Goal: Task Accomplishment & Management: Manage account settings

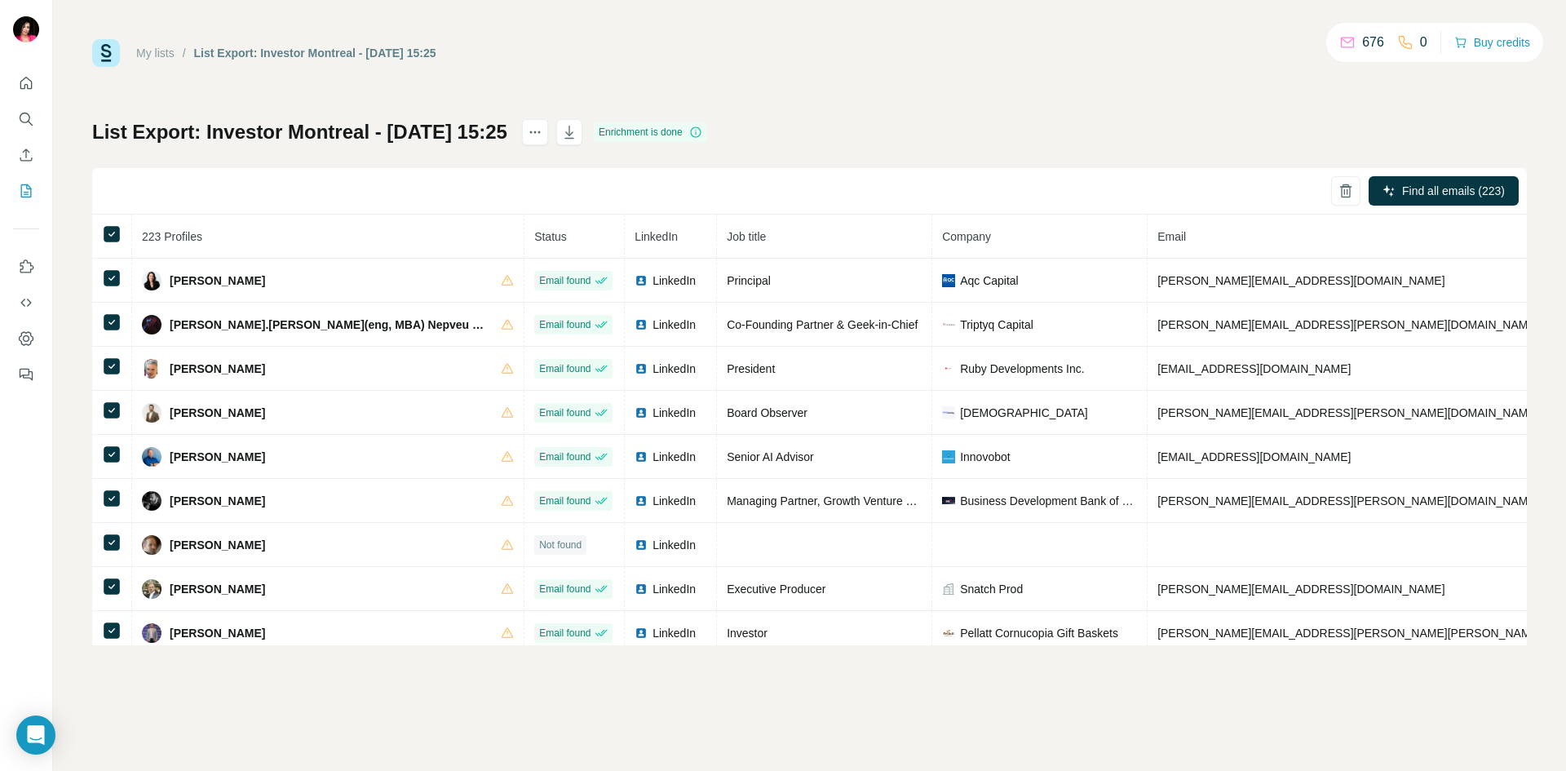
scroll to position [3912, 0]
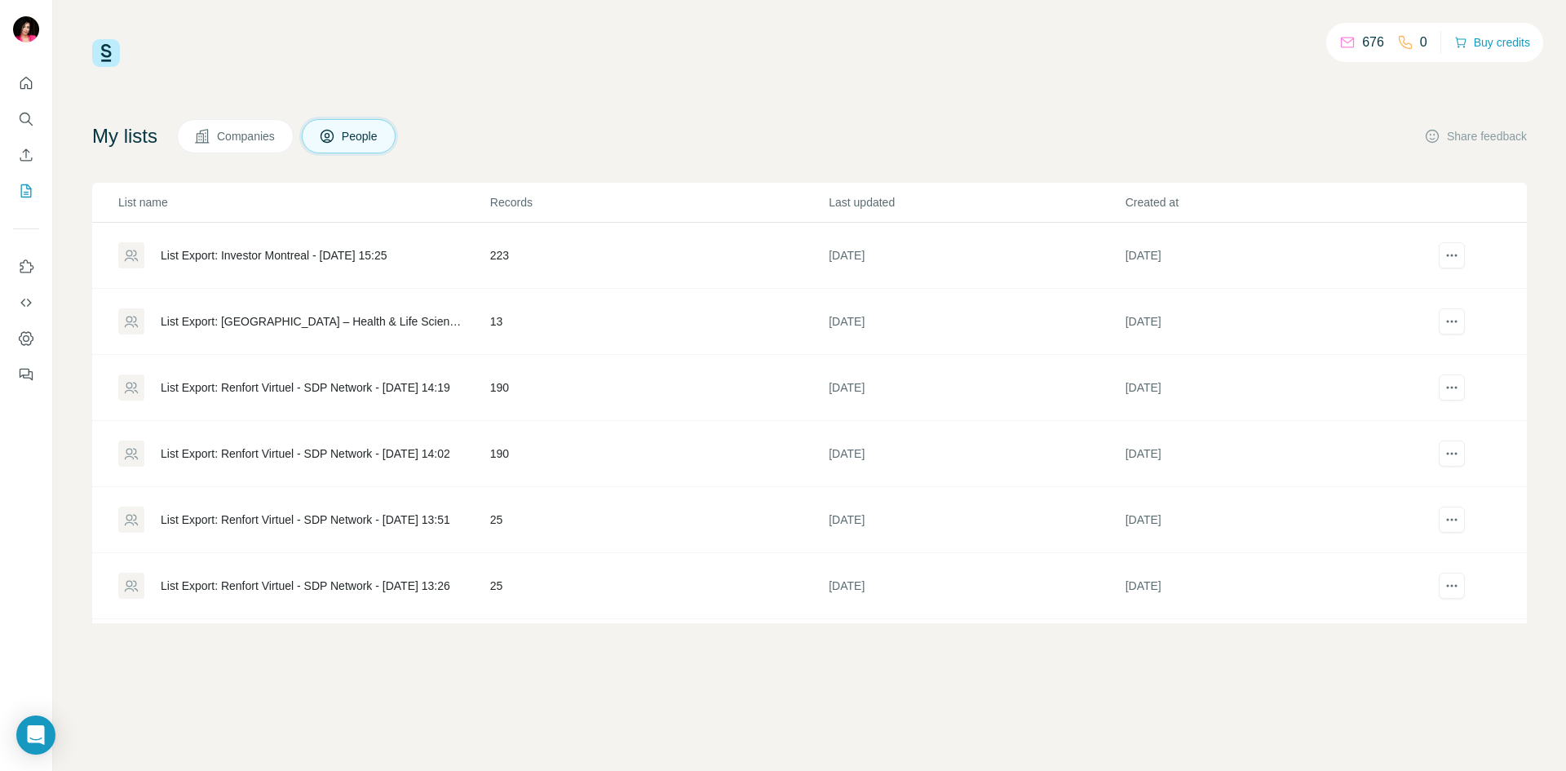
click at [239, 325] on div "List Export: [GEOGRAPHIC_DATA] – Health & Life Sciences | Growth Executive - [D…" at bounding box center [312, 321] width 302 height 16
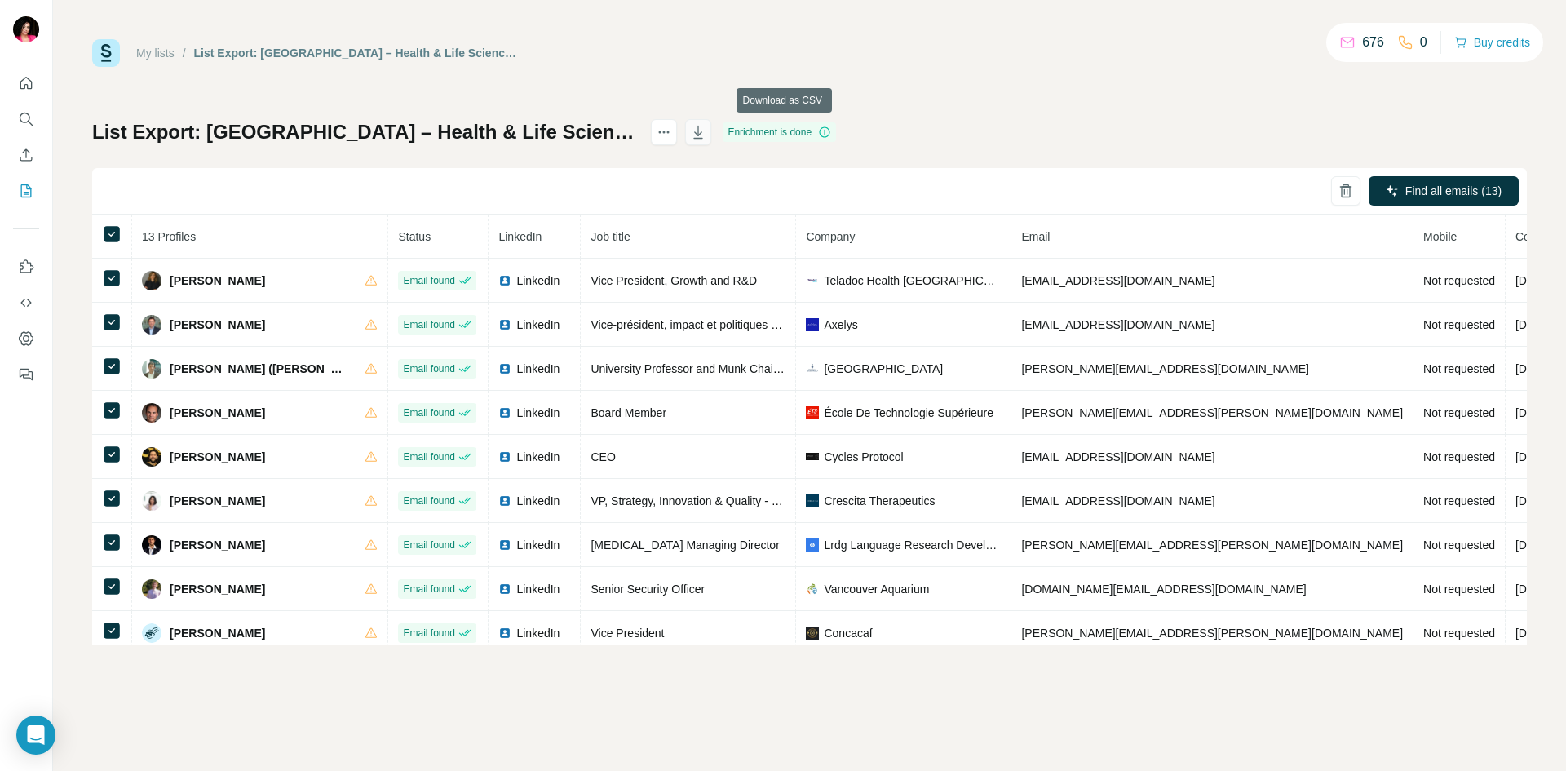
click at [706, 136] on icon "button" at bounding box center [698, 132] width 16 height 16
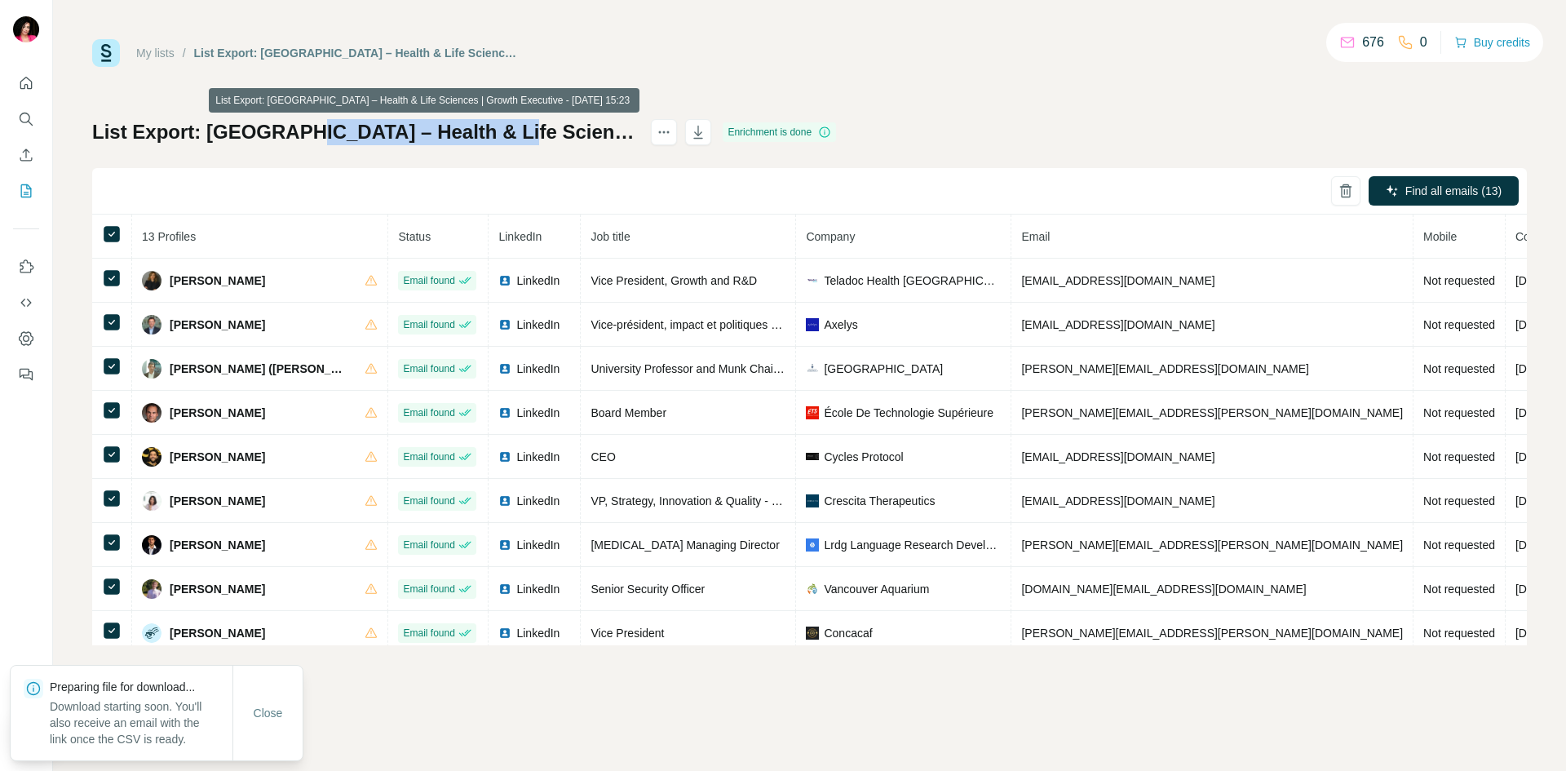
drag, startPoint x: 299, startPoint y: 130, endPoint x: 500, endPoint y: 134, distance: 200.7
click at [500, 134] on h1 "List Export: [GEOGRAPHIC_DATA] – Health & Life Sciences | Growth Executive - [D…" at bounding box center [364, 132] width 544 height 26
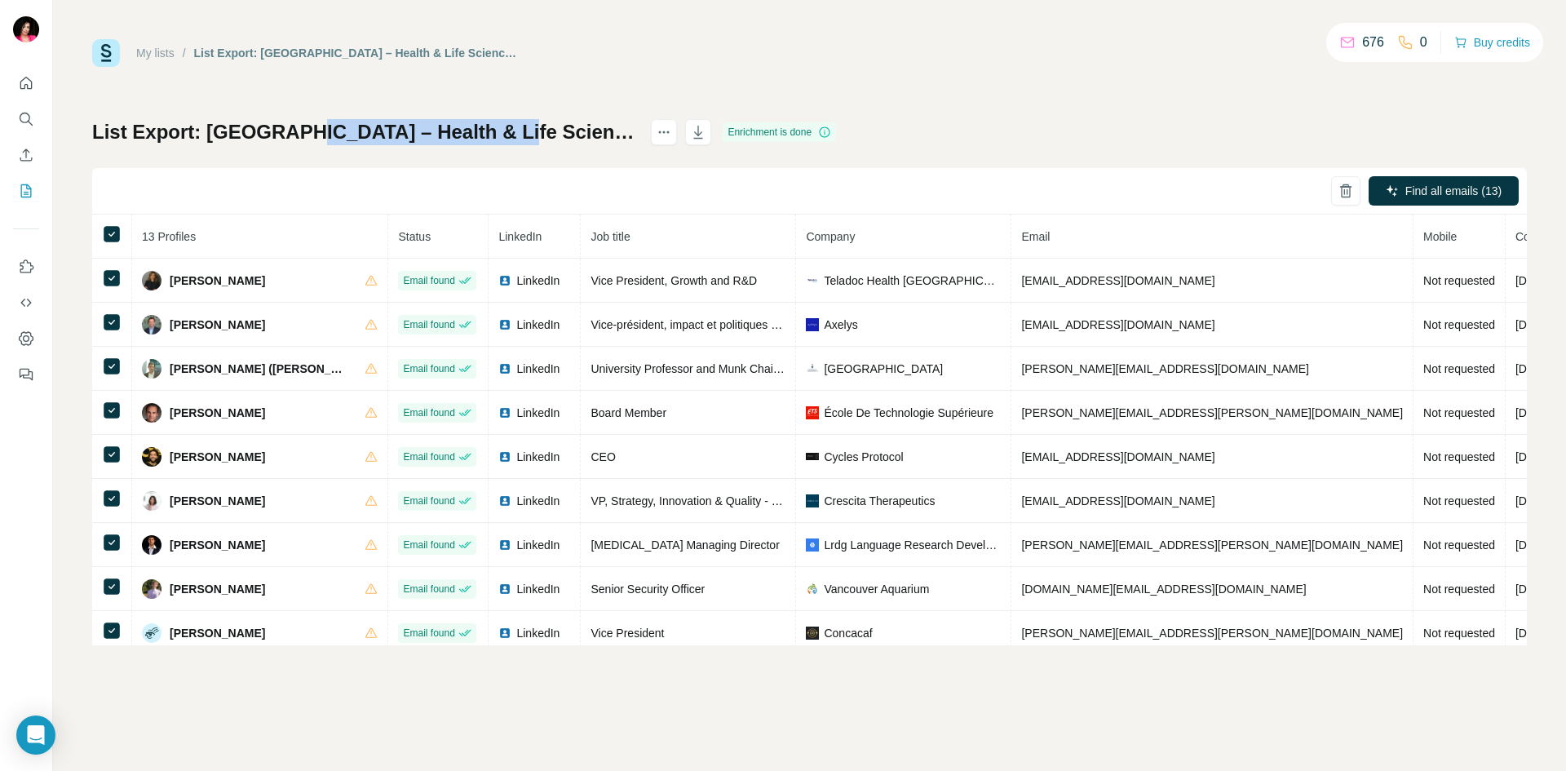
copy h1 "Health & Life Sciences"
click at [30, 192] on icon "My lists" at bounding box center [26, 191] width 16 height 16
